Goal: Transaction & Acquisition: Purchase product/service

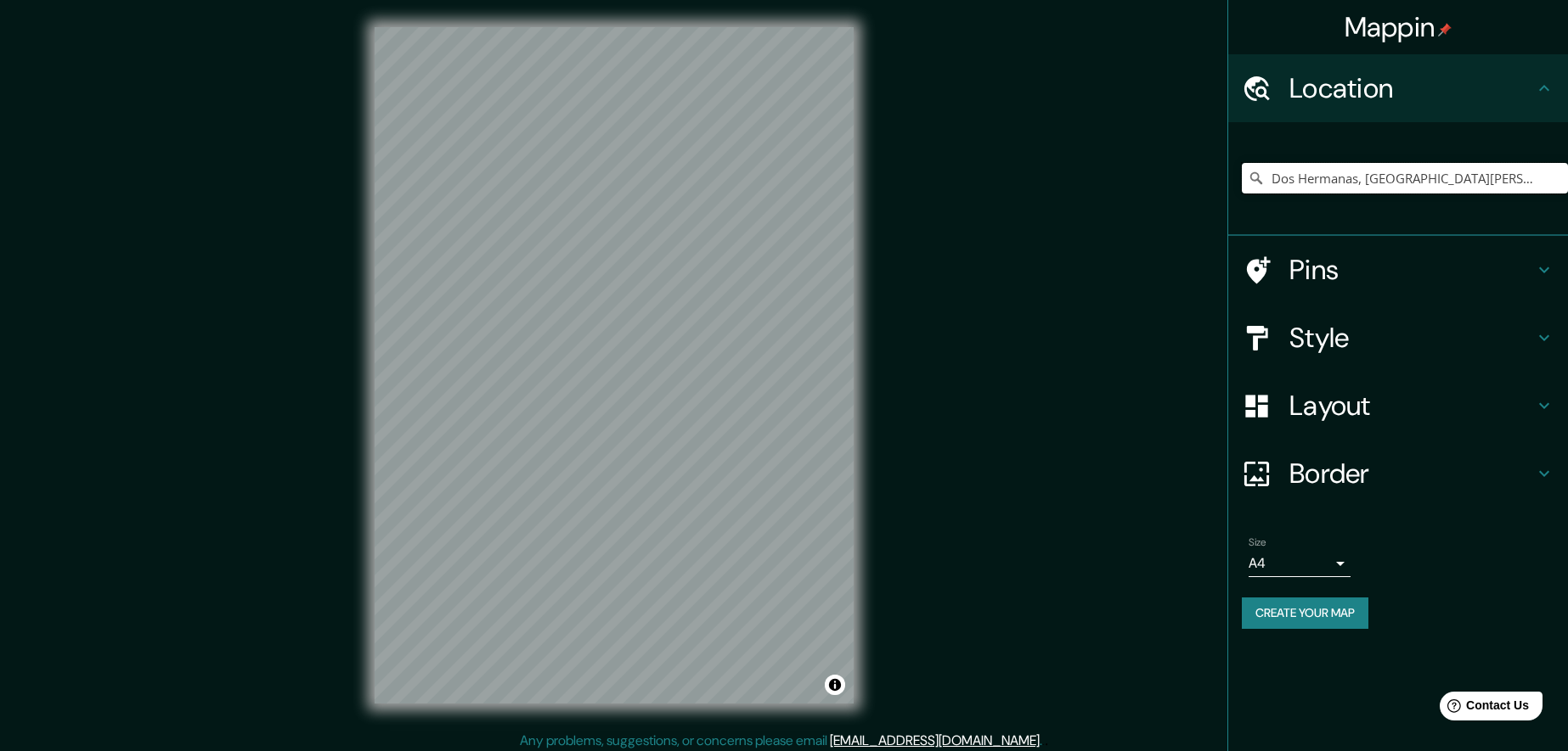
click at [1402, 174] on input "Dos Hermanas, [GEOGRAPHIC_DATA][PERSON_NAME], [GEOGRAPHIC_DATA]" at bounding box center [1404, 178] width 326 height 30
click at [1555, 181] on input "Dos Hermanas, [GEOGRAPHIC_DATA][PERSON_NAME], [GEOGRAPHIC_DATA]" at bounding box center [1404, 178] width 326 height 30
click at [1554, 181] on input "Dos Hermanas, [GEOGRAPHIC_DATA][PERSON_NAME], [GEOGRAPHIC_DATA]" at bounding box center [1404, 178] width 326 height 30
drag, startPoint x: 1378, startPoint y: 198, endPoint x: 1385, endPoint y: 190, distance: 10.6
click at [1379, 197] on div "Dos Hermanas, [GEOGRAPHIC_DATA][PERSON_NAME], [GEOGRAPHIC_DATA]" at bounding box center [1404, 178] width 326 height 85
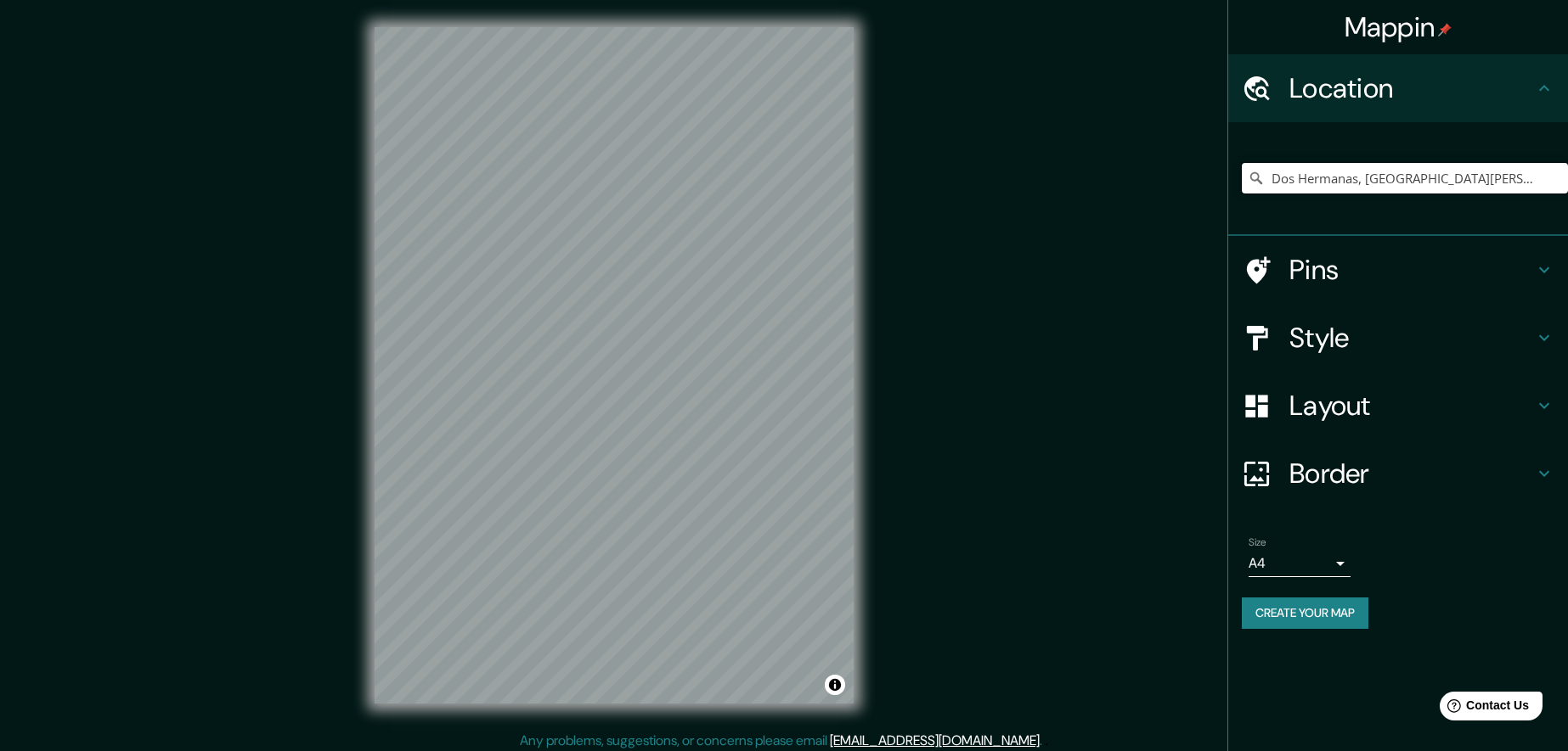
click at [1534, 183] on input "Dos Hermanas, [GEOGRAPHIC_DATA][PERSON_NAME], [GEOGRAPHIC_DATA]" at bounding box center [1404, 178] width 326 height 30
click at [1527, 182] on input "Dos Hermanas, [GEOGRAPHIC_DATA][PERSON_NAME], [GEOGRAPHIC_DATA]" at bounding box center [1404, 178] width 326 height 30
click at [1258, 182] on icon at bounding box center [1256, 177] width 17 height 17
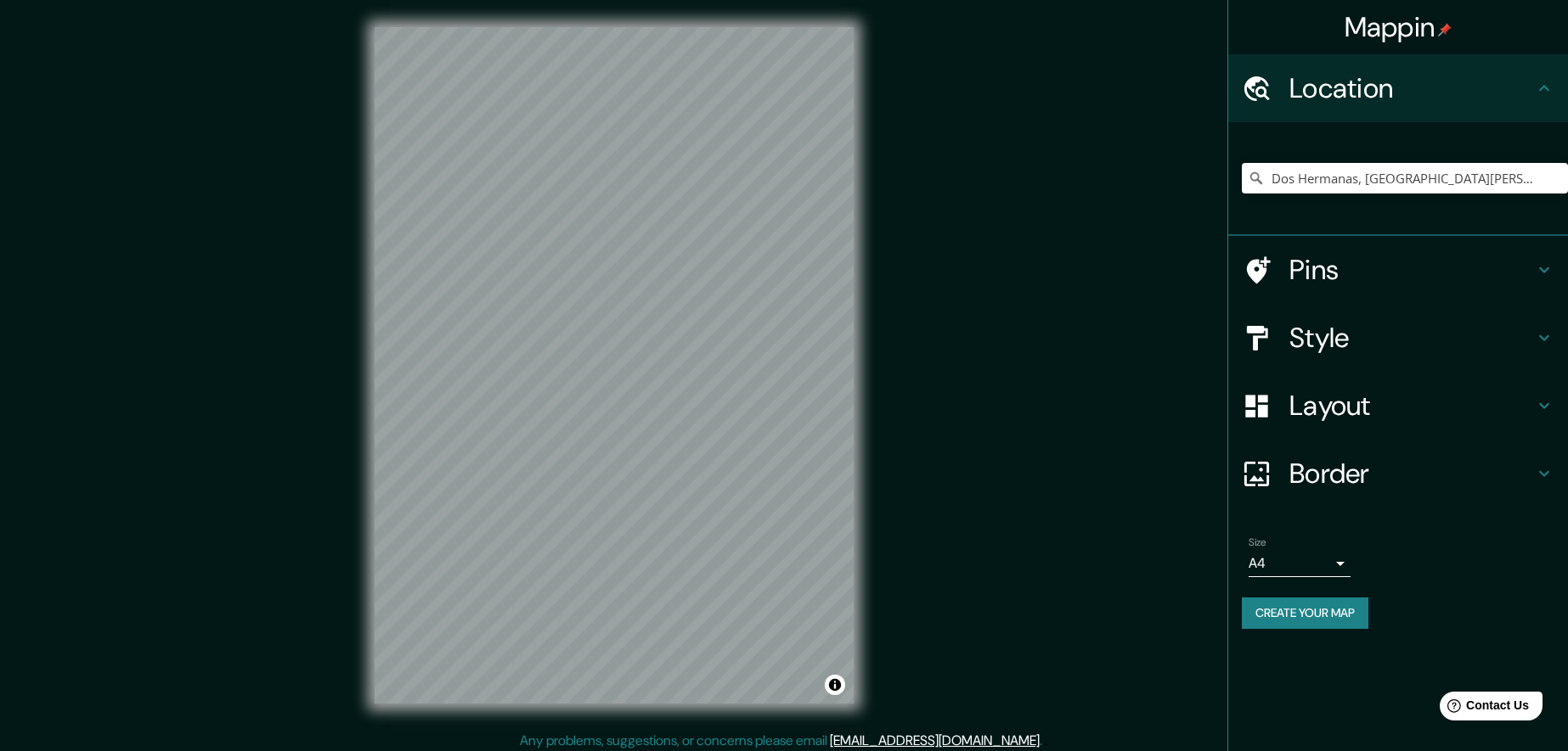
click at [1258, 182] on icon at bounding box center [1256, 177] width 17 height 17
click at [1551, 173] on input "Dos Hermanas, [GEOGRAPHIC_DATA][PERSON_NAME], [GEOGRAPHIC_DATA]" at bounding box center [1404, 178] width 326 height 30
click at [1355, 624] on button "Create your map" at bounding box center [1305, 614] width 126 height 31
click at [1563, 175] on input "Dos Hermanas, [GEOGRAPHIC_DATA][PERSON_NAME], [GEOGRAPHIC_DATA]" at bounding box center [1404, 178] width 326 height 30
click at [1407, 188] on input "Dos Hermanas, [GEOGRAPHIC_DATA][PERSON_NAME], [GEOGRAPHIC_DATA]" at bounding box center [1404, 178] width 326 height 30
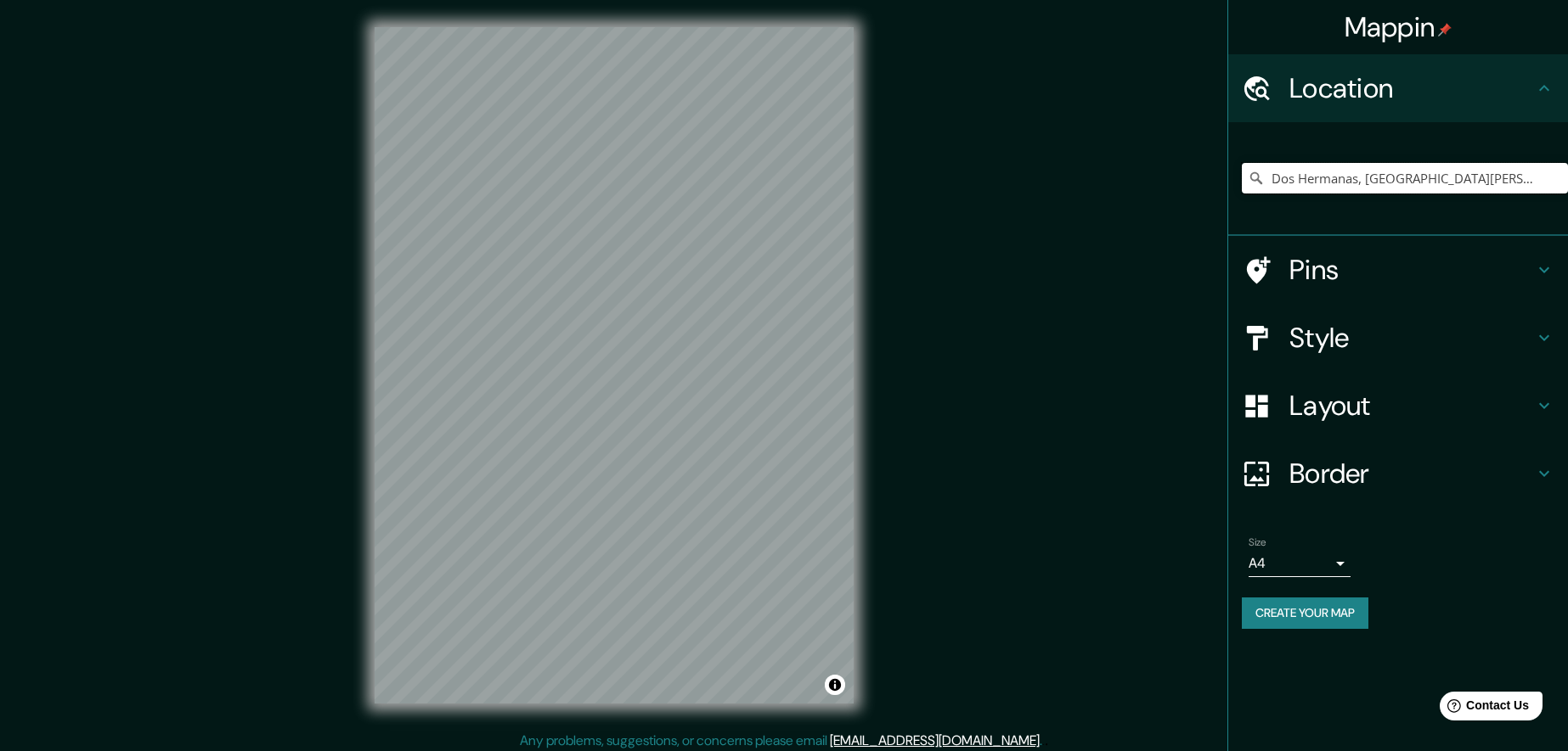
click at [1527, 170] on input "Dos Hermanas, [GEOGRAPHIC_DATA][PERSON_NAME], [GEOGRAPHIC_DATA]" at bounding box center [1404, 178] width 326 height 30
click at [1260, 187] on input "Dos Hermanas, [GEOGRAPHIC_DATA][PERSON_NAME], [GEOGRAPHIC_DATA]" at bounding box center [1404, 178] width 326 height 30
click at [1258, 180] on icon at bounding box center [1257, 178] width 12 height 12
click at [1554, 176] on input "Dos Hermanas, [GEOGRAPHIC_DATA][PERSON_NAME], [GEOGRAPHIC_DATA]" at bounding box center [1404, 178] width 326 height 30
drag, startPoint x: 1554, startPoint y: 176, endPoint x: 1478, endPoint y: 181, distance: 76.2
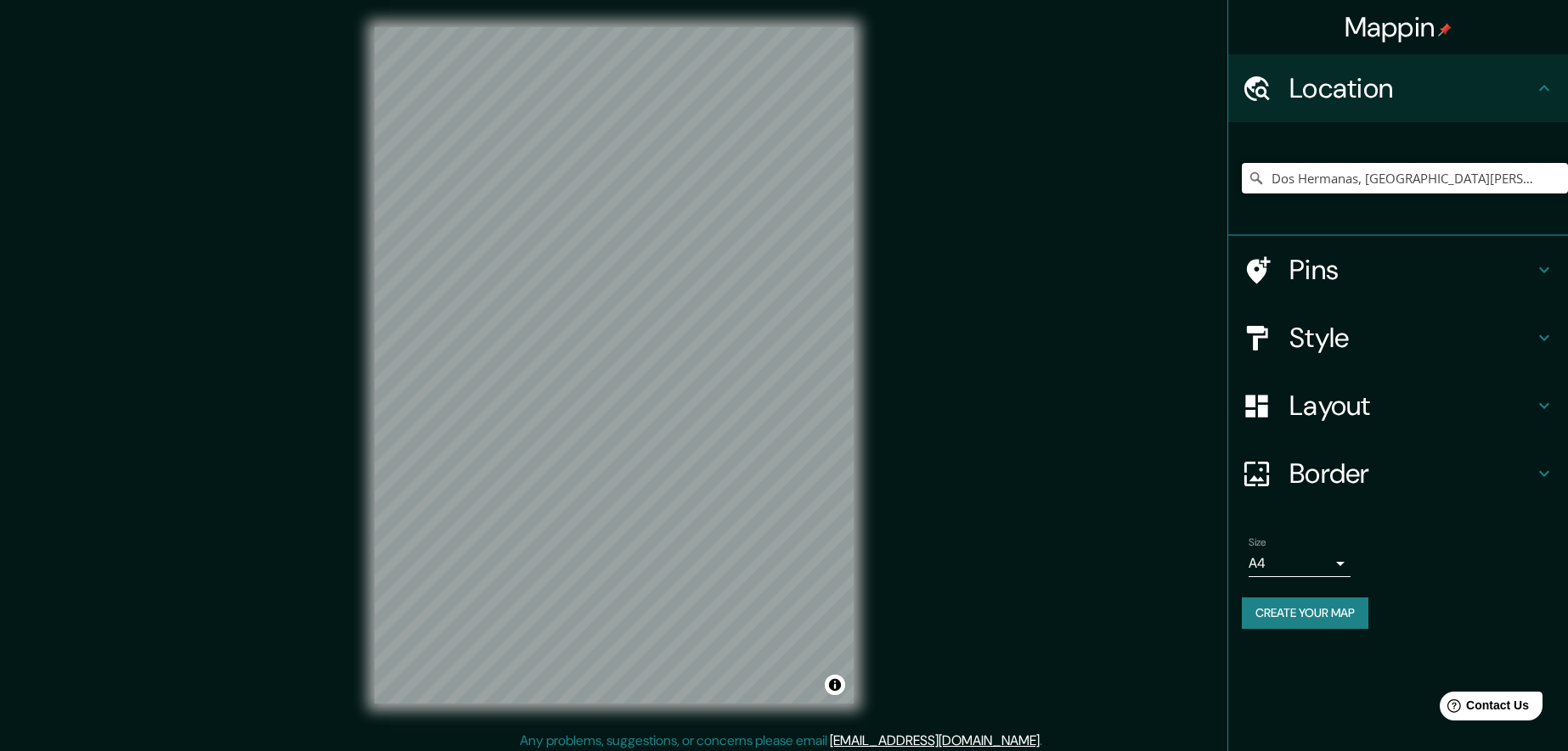
click at [1478, 181] on input "Dos Hermanas, [GEOGRAPHIC_DATA][PERSON_NAME], [GEOGRAPHIC_DATA]" at bounding box center [1404, 178] width 326 height 30
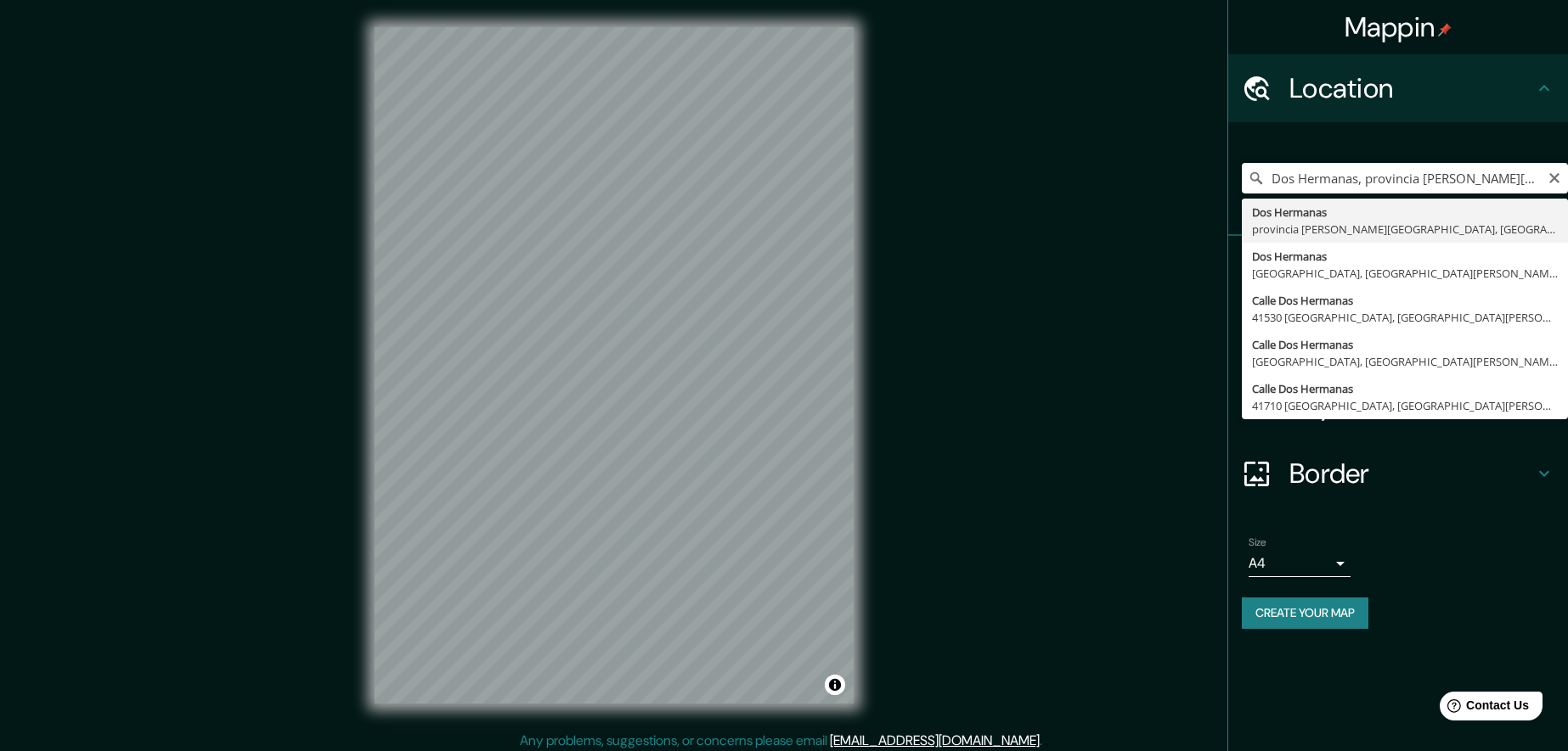
type input "Dos Hermanas, [GEOGRAPHIC_DATA][PERSON_NAME], [GEOGRAPHIC_DATA]"
